Goal: Check status: Check status

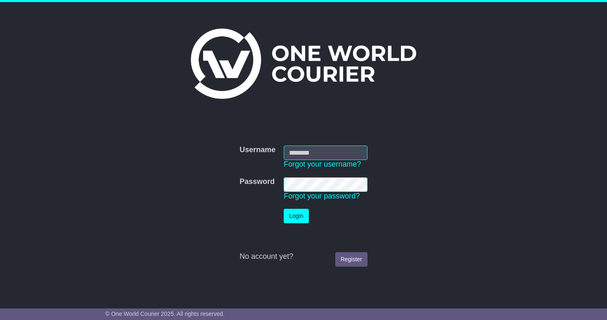
type input "**********"
click at [297, 213] on button "Login" at bounding box center [296, 216] width 25 height 14
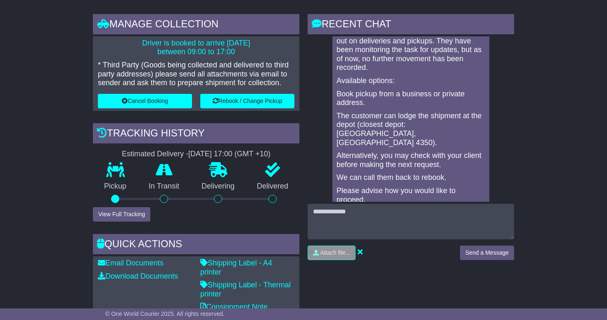
scroll to position [184, 0]
